Goal: Transaction & Acquisition: Purchase product/service

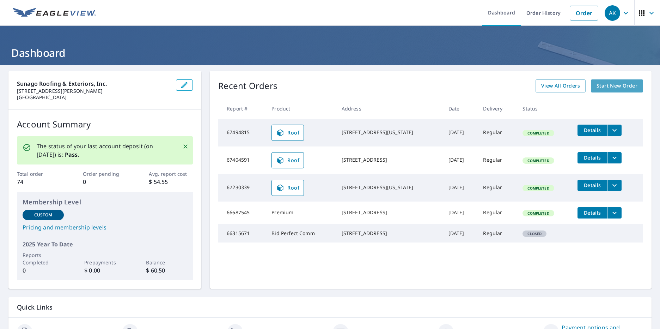
click at [599, 87] on span "Start New Order" at bounding box center [617, 85] width 41 height 9
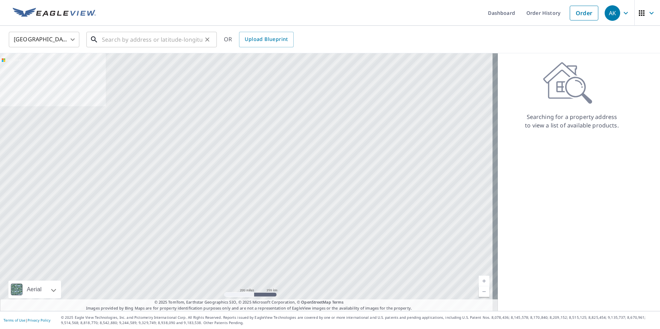
click at [178, 39] on input "text" at bounding box center [152, 40] width 100 height 20
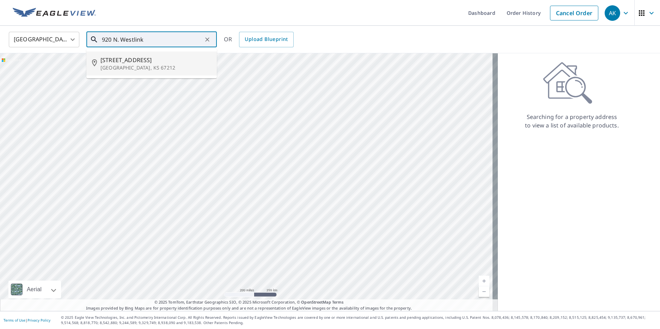
click at [150, 65] on p "[GEOGRAPHIC_DATA], KS 67212" at bounding box center [155, 67] width 111 height 7
type input "[STREET_ADDRESS]"
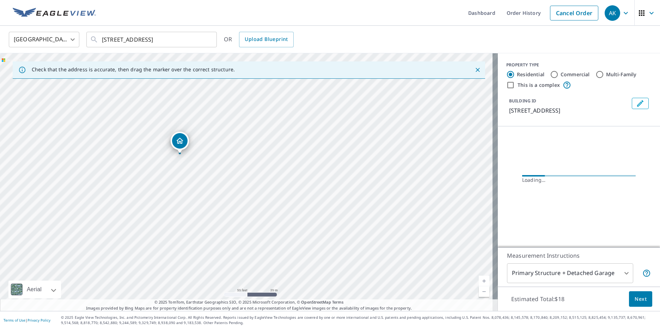
drag, startPoint x: 185, startPoint y: 141, endPoint x: 207, endPoint y: 167, distance: 34.1
click at [209, 167] on div "[STREET_ADDRESS]" at bounding box center [249, 181] width 498 height 257
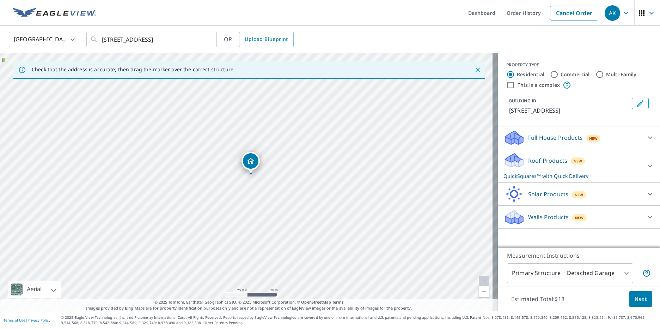
click at [648, 166] on icon at bounding box center [650, 166] width 4 height 2
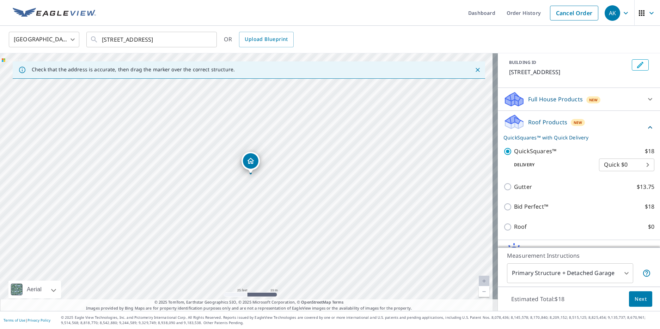
scroll to position [71, 0]
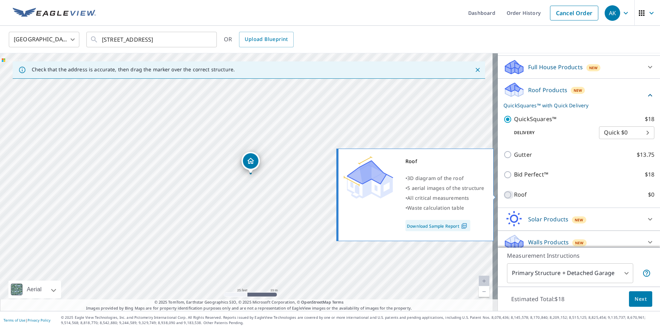
click at [503, 196] on input "Roof $0" at bounding box center [508, 194] width 11 height 8
checkbox input "true"
type input "3"
checkbox input "false"
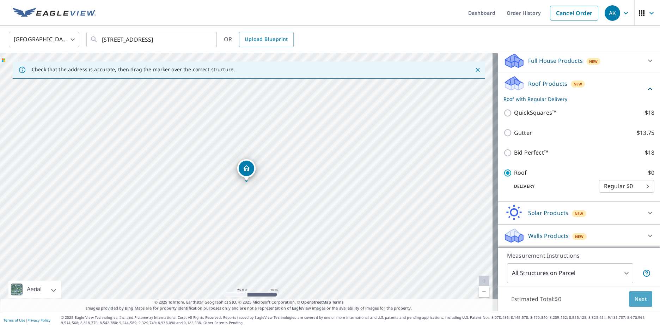
click at [636, 301] on span "Next" at bounding box center [641, 298] width 12 height 9
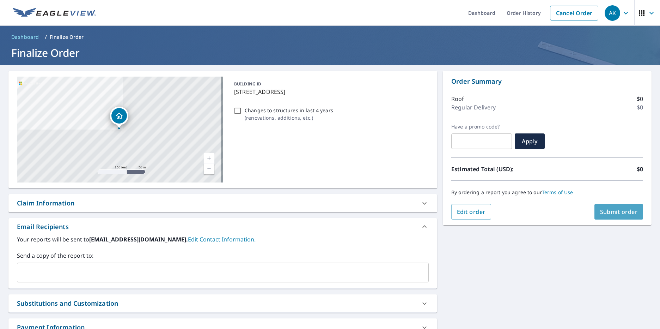
click at [615, 212] on span "Submit order" at bounding box center [619, 212] width 38 height 8
checkbox input "true"
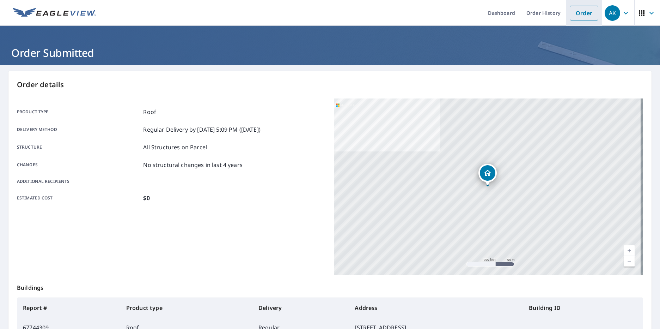
click at [577, 12] on link "Order" at bounding box center [584, 13] width 29 height 15
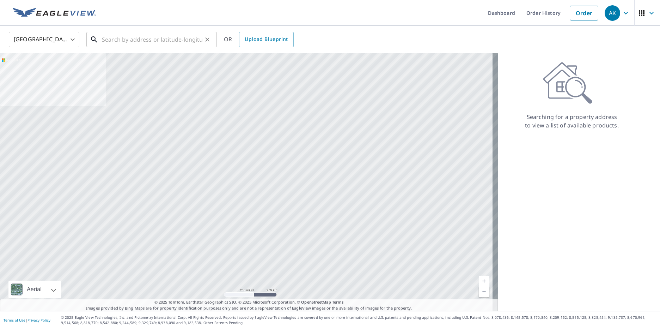
click at [153, 41] on input "text" at bounding box center [152, 40] width 100 height 20
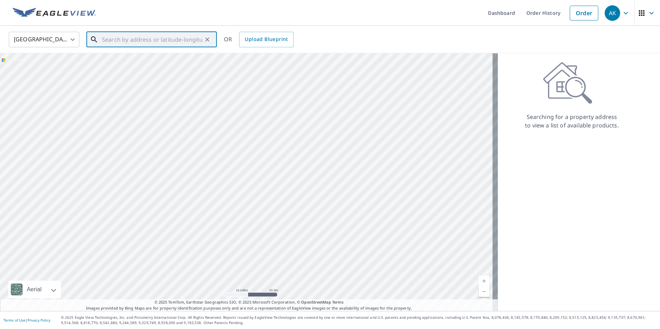
drag, startPoint x: 255, startPoint y: 185, endPoint x: 238, endPoint y: 88, distance: 98.7
click at [238, 88] on div at bounding box center [249, 181] width 498 height 257
drag, startPoint x: 338, startPoint y: 198, endPoint x: 232, endPoint y: 27, distance: 201.9
click at [233, 21] on div "Dashboard Order History Order AK [GEOGRAPHIC_DATA] US ​ ​ OR Upload Blueprint A…" at bounding box center [330, 164] width 660 height 329
drag, startPoint x: 346, startPoint y: 256, endPoint x: 160, endPoint y: 98, distance: 243.6
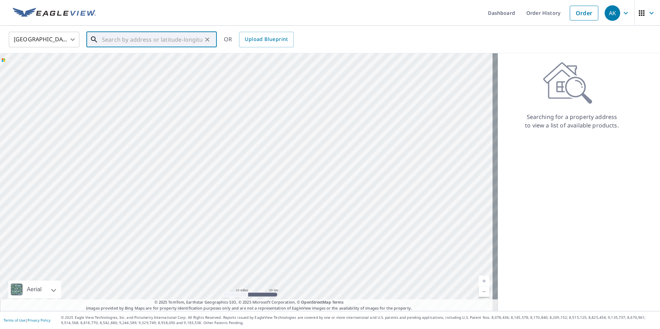
click at [169, 108] on div at bounding box center [249, 181] width 498 height 257
drag, startPoint x: 323, startPoint y: 245, endPoint x: 280, endPoint y: 134, distance: 119.0
click at [297, 128] on div at bounding box center [249, 181] width 498 height 257
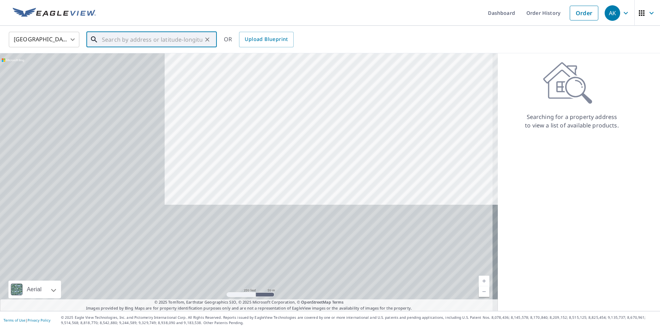
drag, startPoint x: 84, startPoint y: 205, endPoint x: 344, endPoint y: 40, distance: 308.3
click at [345, 38] on div "United States US ​ ​ OR Upload Blueprint Aerial Road A standard road map Aerial…" at bounding box center [330, 168] width 660 height 285
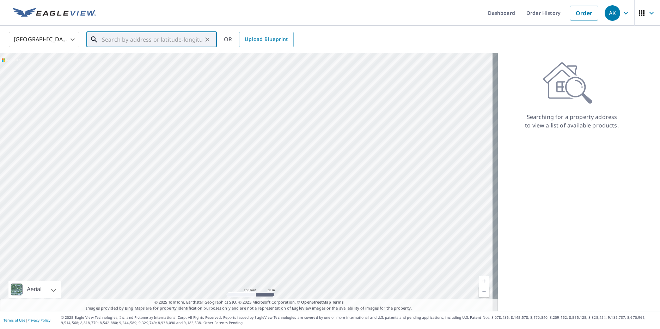
drag, startPoint x: 252, startPoint y: 200, endPoint x: 387, endPoint y: 22, distance: 224.0
click at [387, 22] on div "Dashboard Order History Order AK [GEOGRAPHIC_DATA] [GEOGRAPHIC_DATA] ​ ​ OR Upl…" at bounding box center [330, 164] width 660 height 329
click at [316, 120] on div at bounding box center [249, 181] width 498 height 257
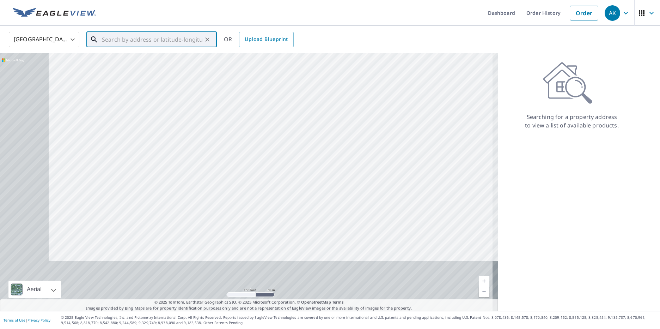
drag, startPoint x: 130, startPoint y: 248, endPoint x: 354, endPoint y: 13, distance: 324.2
click at [354, 13] on div "Dashboard Order History Order AK [GEOGRAPHIC_DATA] [GEOGRAPHIC_DATA] ​ ​ OR Upl…" at bounding box center [330, 164] width 660 height 329
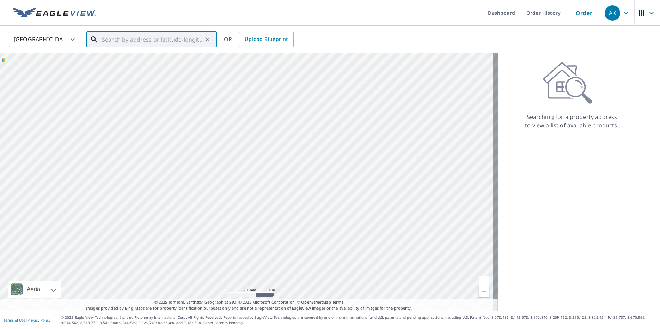
click at [318, 130] on div at bounding box center [249, 181] width 498 height 257
drag, startPoint x: 243, startPoint y: 264, endPoint x: 217, endPoint y: 111, distance: 155.1
click at [217, 111] on div at bounding box center [249, 181] width 498 height 257
drag, startPoint x: 299, startPoint y: 238, endPoint x: 275, endPoint y: 126, distance: 114.7
click at [275, 126] on div at bounding box center [249, 181] width 498 height 257
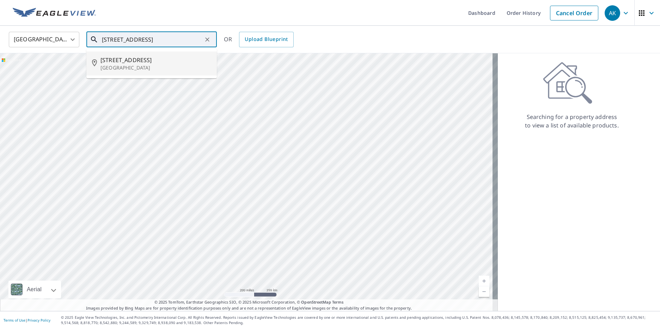
click at [152, 69] on p "[GEOGRAPHIC_DATA]" at bounding box center [155, 67] width 111 height 7
type input "[STREET_ADDRESS]"
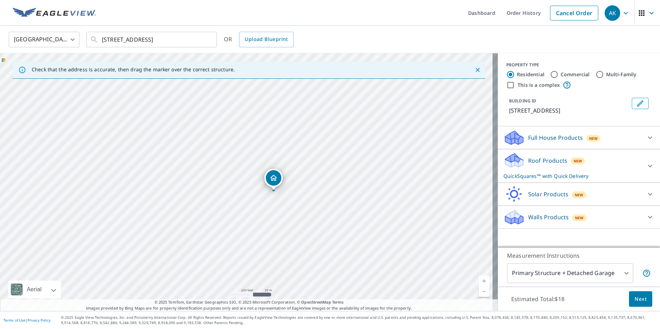
drag, startPoint x: 223, startPoint y: 177, endPoint x: 268, endPoint y: 215, distance: 59.5
click at [268, 216] on div "[STREET_ADDRESS]" at bounding box center [249, 181] width 498 height 257
drag, startPoint x: 331, startPoint y: 123, endPoint x: 340, endPoint y: 153, distance: 32.0
click at [340, 153] on div "[STREET_ADDRESS]" at bounding box center [249, 181] width 498 height 257
drag, startPoint x: 260, startPoint y: 143, endPoint x: 269, endPoint y: 127, distance: 18.3
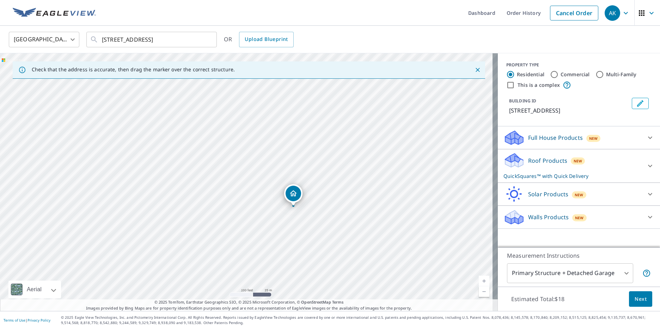
click at [269, 127] on div "[STREET_ADDRESS]" at bounding box center [249, 181] width 498 height 257
